Goal: Find specific page/section: Find specific page/section

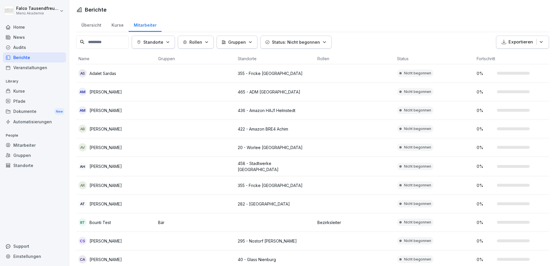
click at [12, 28] on div "Home" at bounding box center [34, 27] width 63 height 10
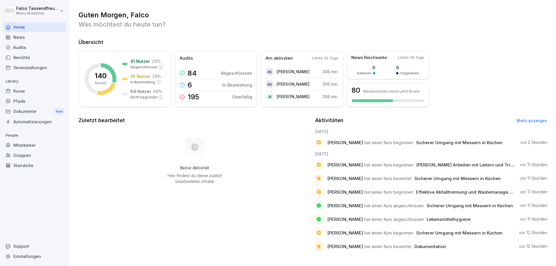
click at [109, 184] on div "Keine Aktivität Hier findest du deine zuletzt bearbeiteten Inhalte" at bounding box center [195, 161] width 233 height 65
click at [533, 121] on link "Mehr anzeigen" at bounding box center [532, 120] width 31 height 5
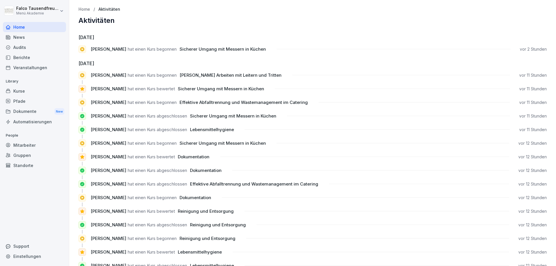
click at [17, 30] on div "Home" at bounding box center [34, 27] width 63 height 10
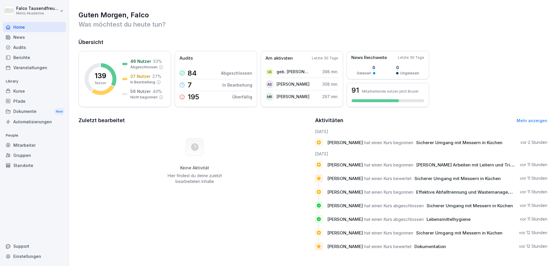
click at [18, 59] on div "Berichte" at bounding box center [34, 57] width 63 height 10
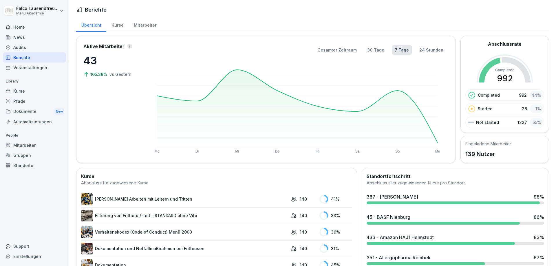
click at [16, 66] on div "Veranstaltungen" at bounding box center [34, 68] width 63 height 10
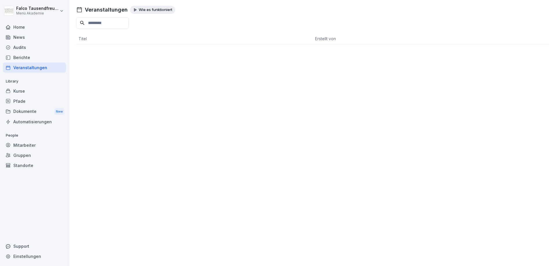
click at [14, 48] on div "Audits" at bounding box center [34, 47] width 63 height 10
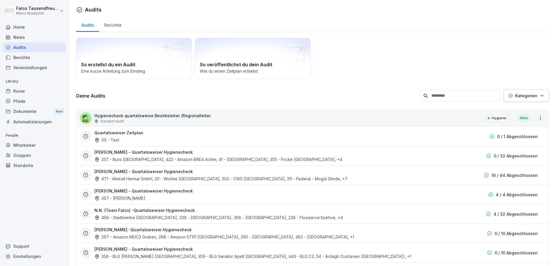
click at [22, 52] on div "Berichte" at bounding box center [34, 57] width 63 height 10
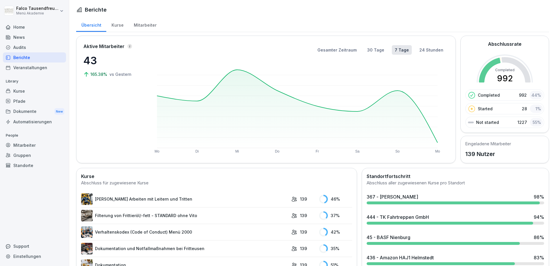
click at [22, 59] on div "Berichte" at bounding box center [34, 57] width 63 height 10
click at [143, 26] on div "Mitarbeiter" at bounding box center [145, 24] width 33 height 15
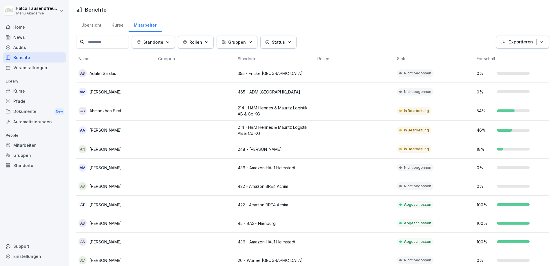
click at [164, 46] on button "Standorte" at bounding box center [153, 42] width 43 height 13
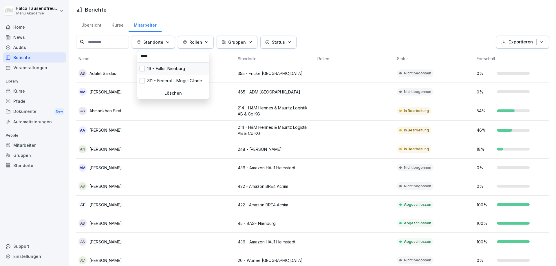
click at [177, 64] on div "16 - Fuller Nienburg" at bounding box center [173, 69] width 72 height 12
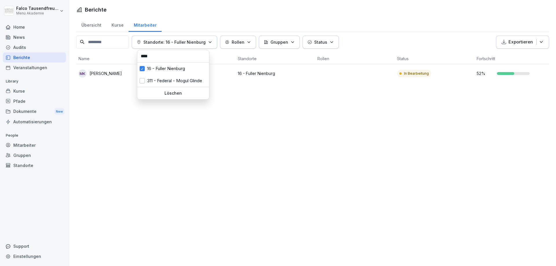
click at [170, 55] on input "****" at bounding box center [173, 56] width 68 height 9
type input "*"
click at [160, 79] on div "45 - BASF Nienburg" at bounding box center [173, 81] width 72 height 12
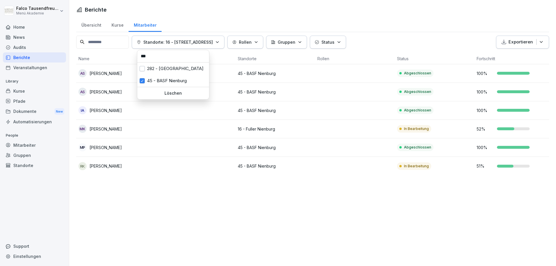
click at [157, 56] on input "***" at bounding box center [173, 56] width 68 height 9
type input "*"
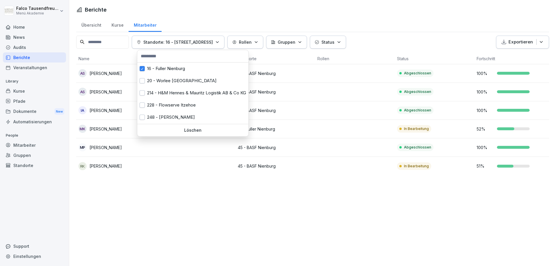
click at [163, 55] on input "text" at bounding box center [193, 56] width 108 height 9
type input "*"
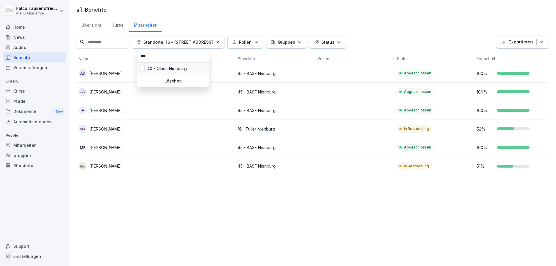
click at [169, 72] on div "40 - Glass Nienburg" at bounding box center [173, 69] width 72 height 12
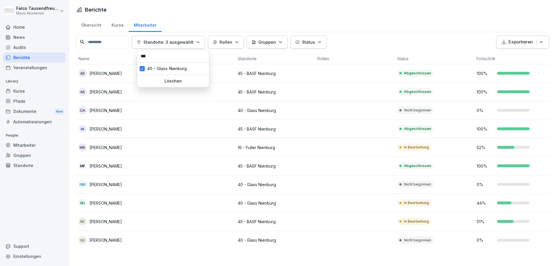
click at [163, 57] on input "***" at bounding box center [173, 56] width 68 height 9
type input "*"
type input "***"
click at [156, 65] on div "41 - [PERSON_NAME]" at bounding box center [173, 69] width 72 height 12
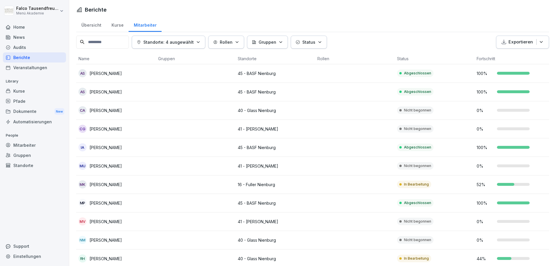
click at [372, 47] on html "[PERSON_NAME] Menü Akademie Home News Audits Berichte Veranstaltungen Library K…" at bounding box center [278, 133] width 556 height 266
click at [20, 28] on div "Home" at bounding box center [34, 27] width 63 height 10
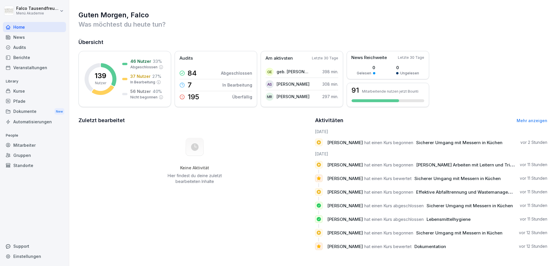
click at [273, 241] on div "Zuletzt bearbeitet Keine Aktivität Hier findest du deine zuletzt bearbeiteten I…" at bounding box center [195, 186] width 233 height 139
